Goal: Entertainment & Leisure: Browse casually

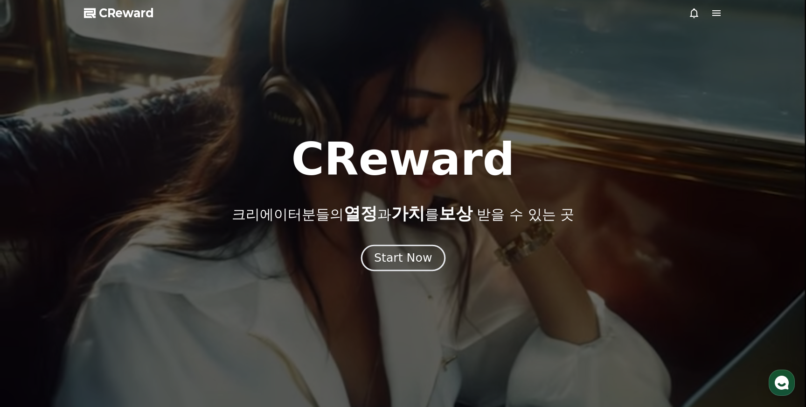
click at [426, 266] on button "Start Now" at bounding box center [403, 257] width 84 height 27
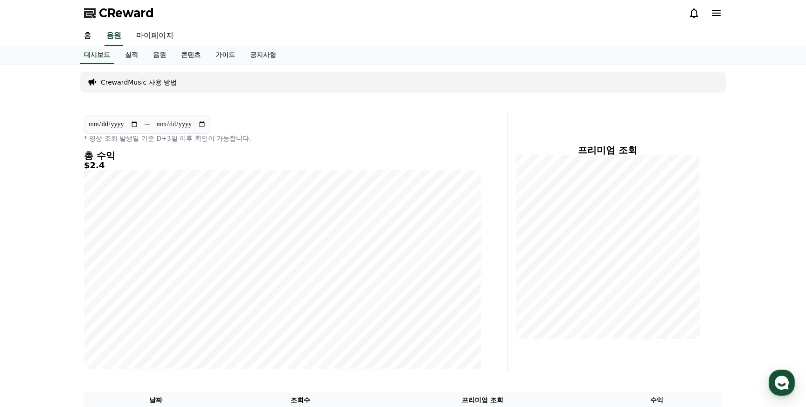
scroll to position [4, 0]
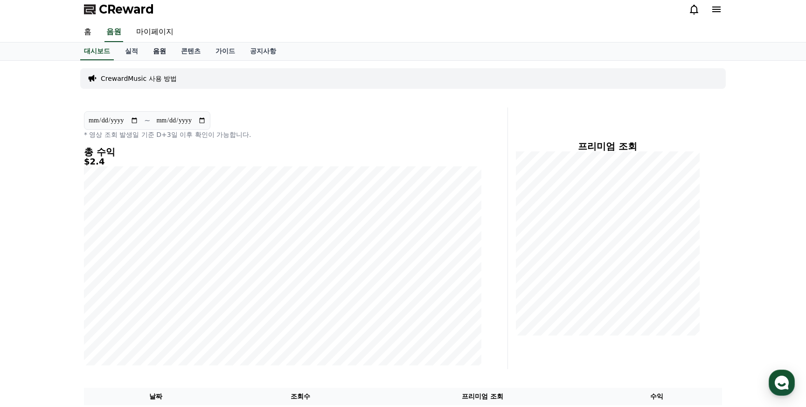
click at [156, 49] on link "음원" at bounding box center [160, 51] width 28 height 18
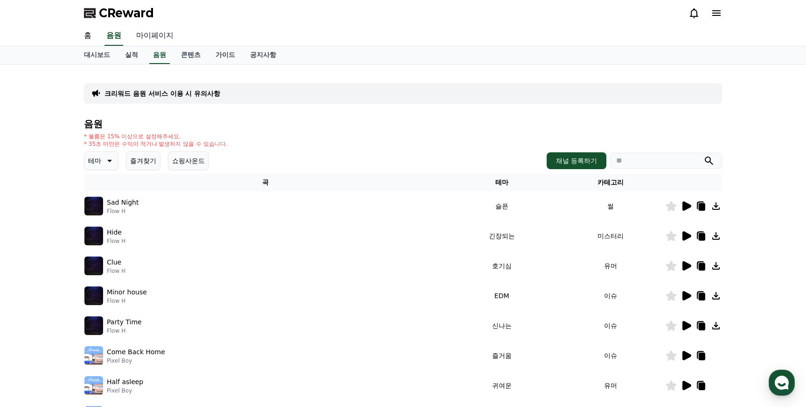
click at [161, 32] on link "마이페이지" at bounding box center [155, 36] width 52 height 20
select select "**********"
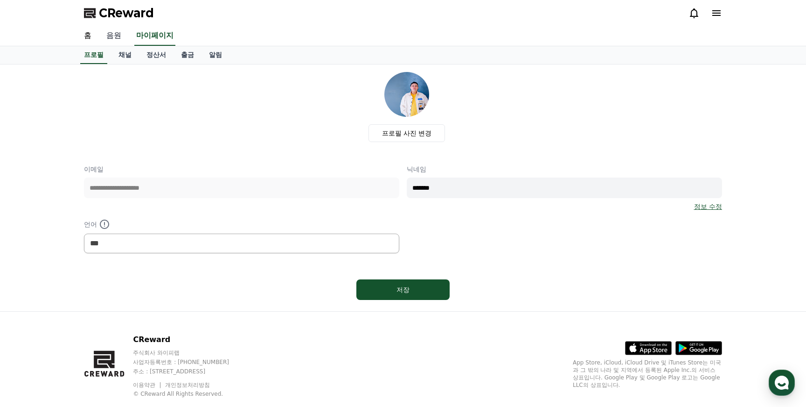
click at [117, 35] on link "음원" at bounding box center [114, 36] width 30 height 20
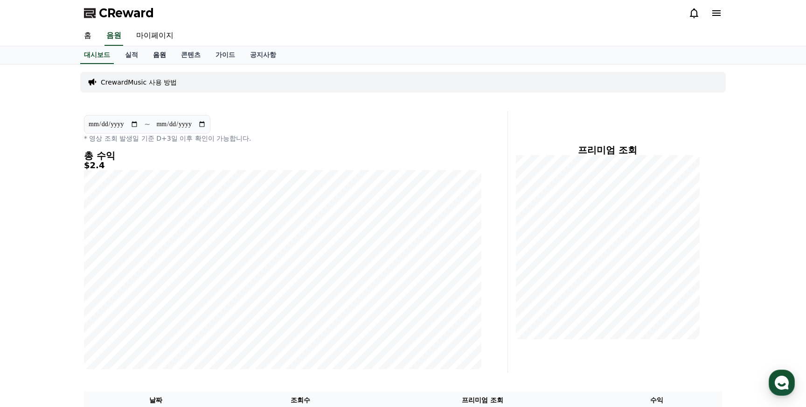
click at [157, 56] on link "음원" at bounding box center [160, 55] width 28 height 18
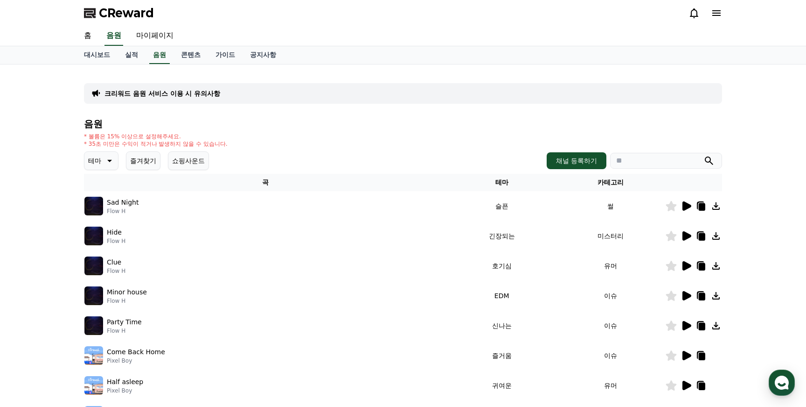
click at [114, 157] on button "테마" at bounding box center [101, 160] width 35 height 19
click at [108, 199] on button "어두운" at bounding box center [98, 201] width 27 height 21
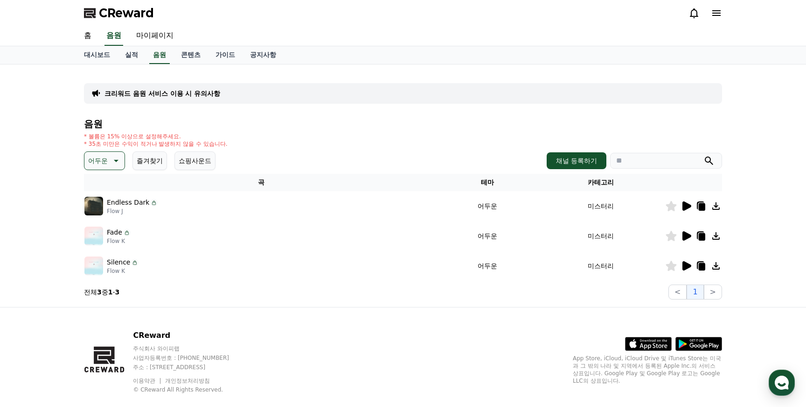
click at [686, 203] on icon at bounding box center [687, 205] width 9 height 9
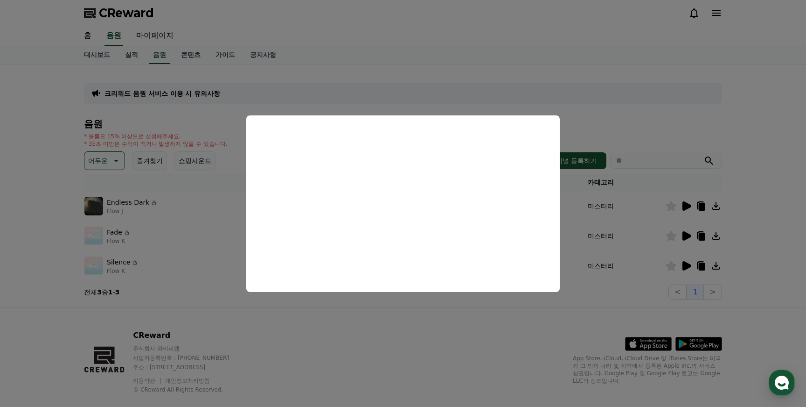
drag, startPoint x: 715, startPoint y: 146, endPoint x: 714, endPoint y: 152, distance: 6.2
click at [715, 146] on button "close modal" at bounding box center [403, 203] width 806 height 407
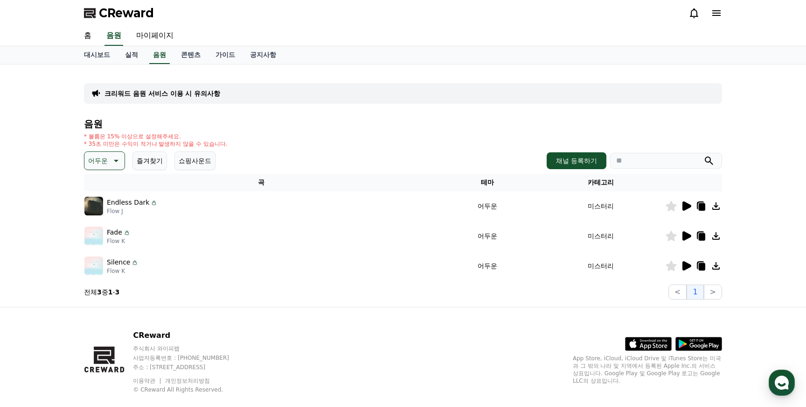
click at [688, 236] on icon at bounding box center [687, 235] width 9 height 9
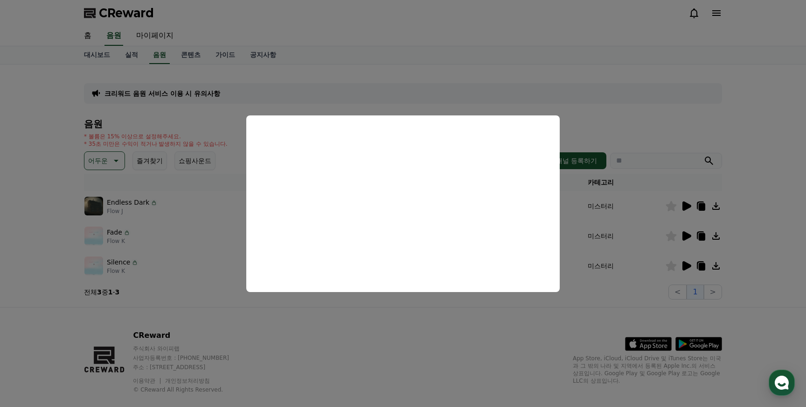
scroll to position [0, 0]
click at [515, 329] on button "close modal" at bounding box center [403, 203] width 806 height 407
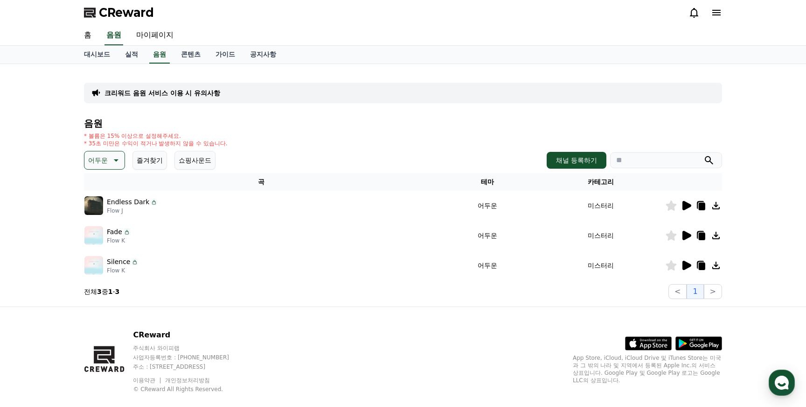
click at [689, 264] on icon at bounding box center [687, 264] width 9 height 9
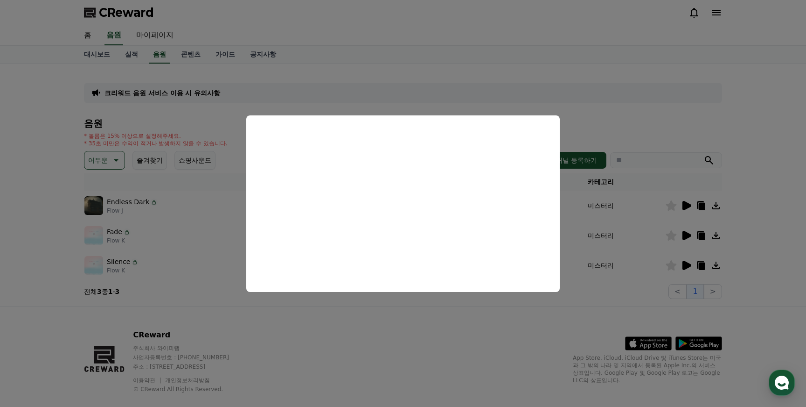
click at [420, 316] on button "close modal" at bounding box center [403, 203] width 806 height 407
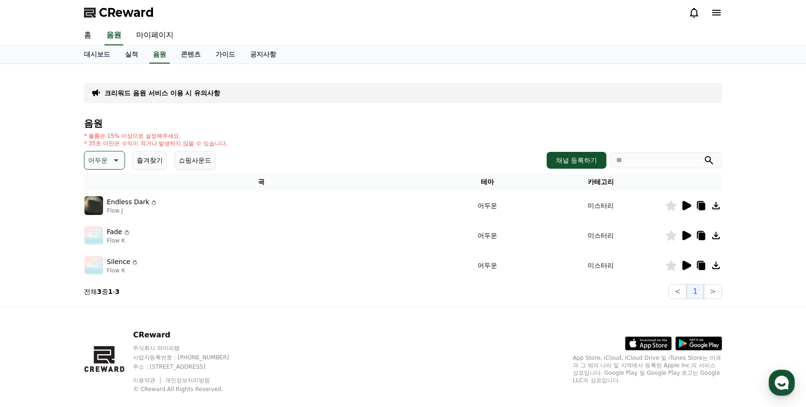
click at [716, 266] on icon at bounding box center [716, 264] width 7 height 7
